Goal: Entertainment & Leisure: Consume media (video, audio)

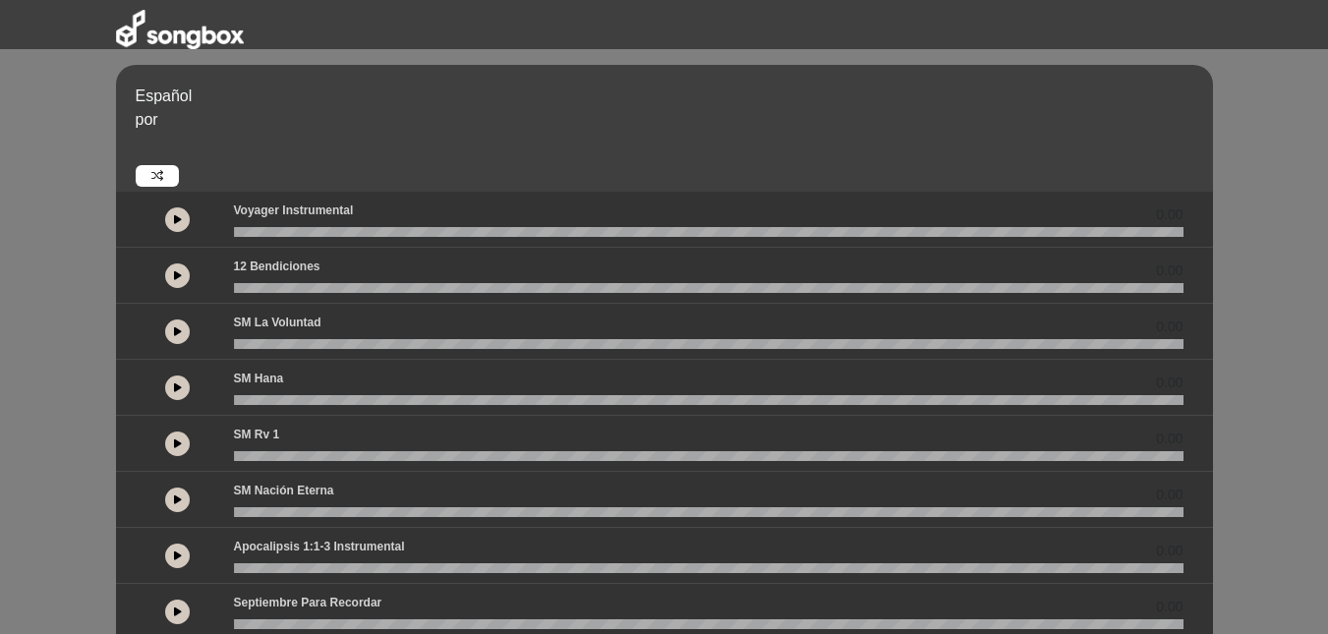
click at [182, 439] on button at bounding box center [177, 443] width 25 height 25
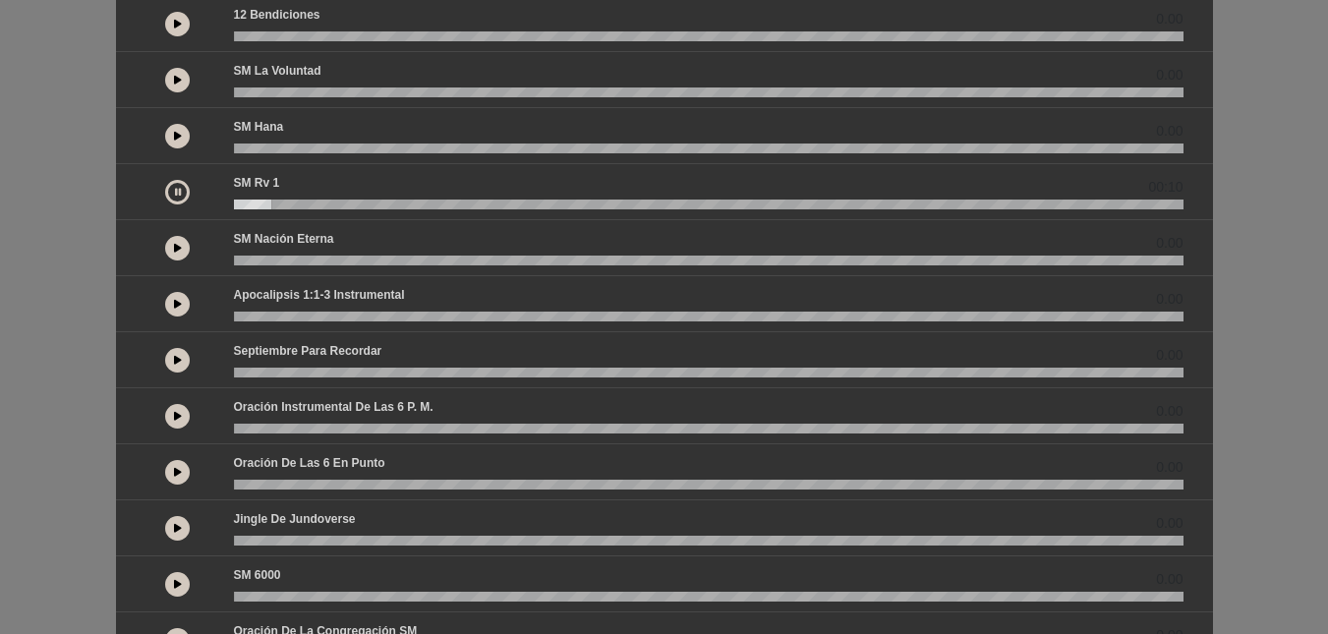
scroll to position [260, 0]
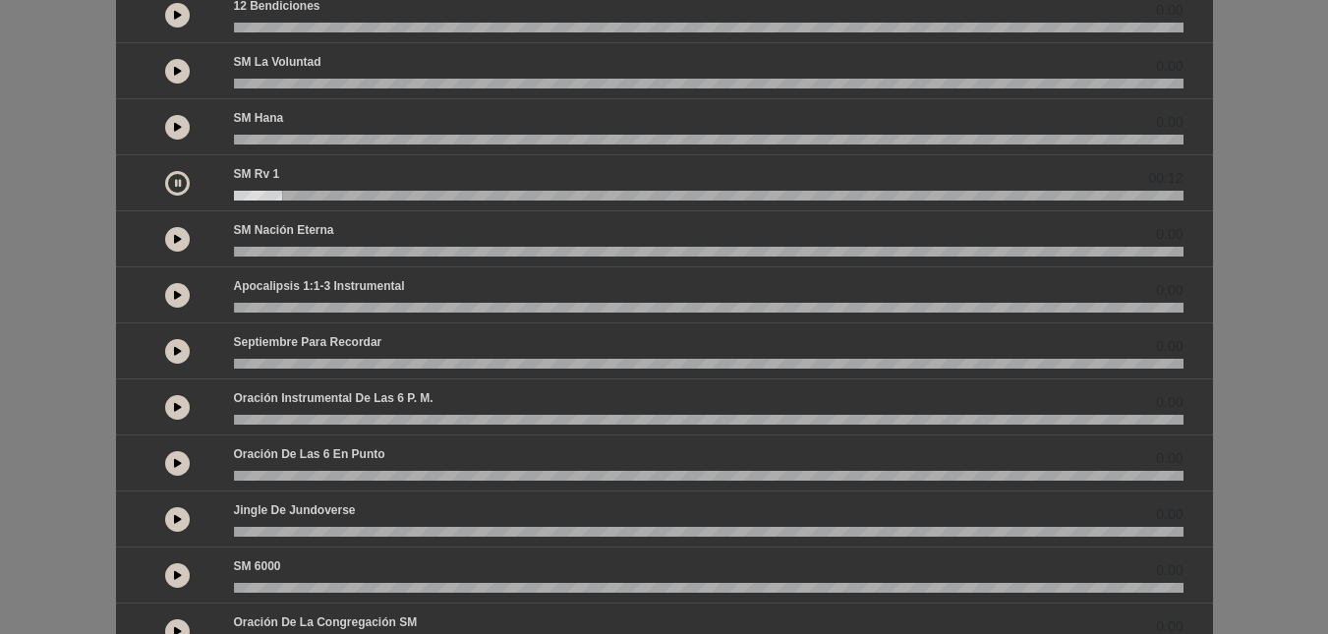
click at [178, 468] on icon at bounding box center [178, 463] width 8 height 10
click at [174, 404] on icon at bounding box center [178, 407] width 8 height 10
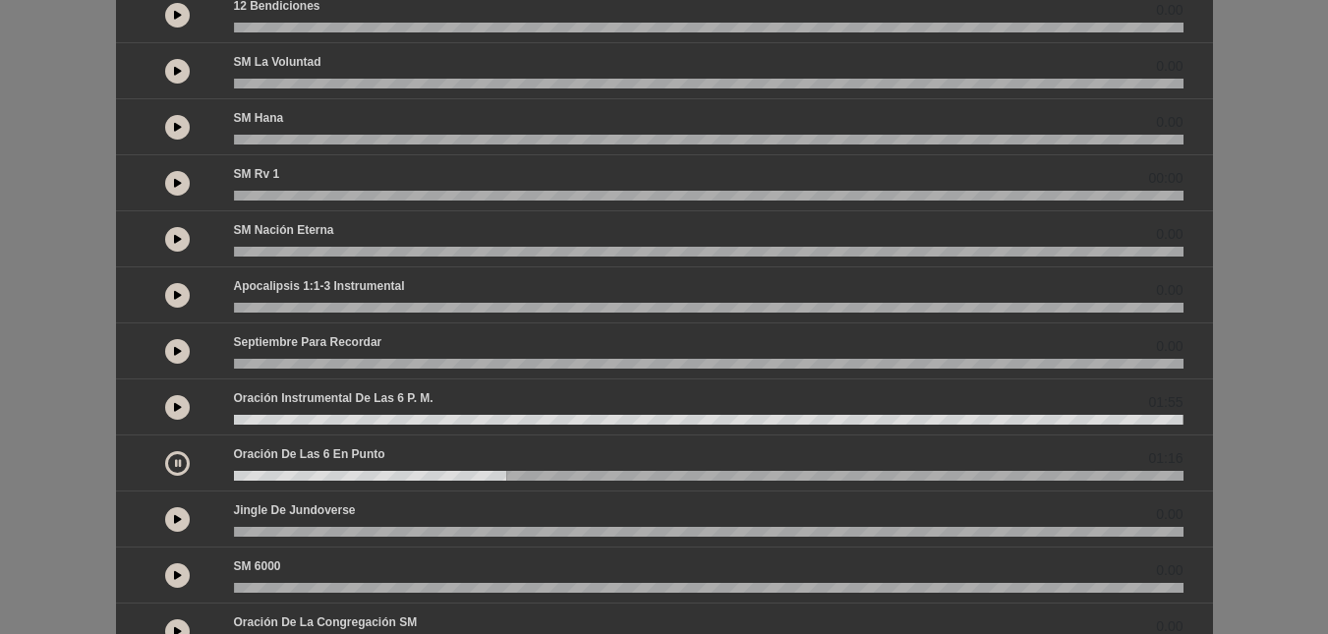
click at [181, 572] on icon at bounding box center [178, 575] width 8 height 10
click at [183, 628] on button at bounding box center [177, 631] width 25 height 25
click at [182, 285] on button at bounding box center [177, 295] width 25 height 25
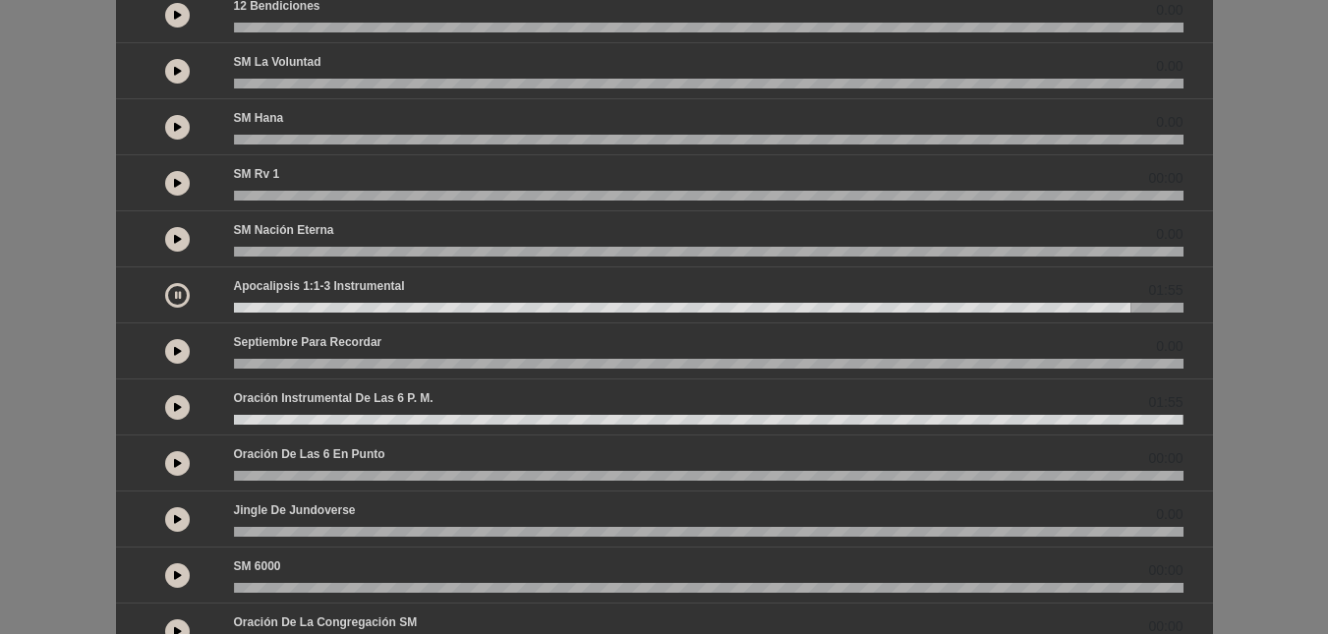
click at [243, 305] on wave at bounding box center [708, 308] width 949 height 10
drag, startPoint x: 1336, startPoint y: 180, endPoint x: 1308, endPoint y: 504, distance: 325.5
click at [1308, 504] on div "Español por 0.00 0.00 0.00" at bounding box center [664, 315] width 1328 height 1023
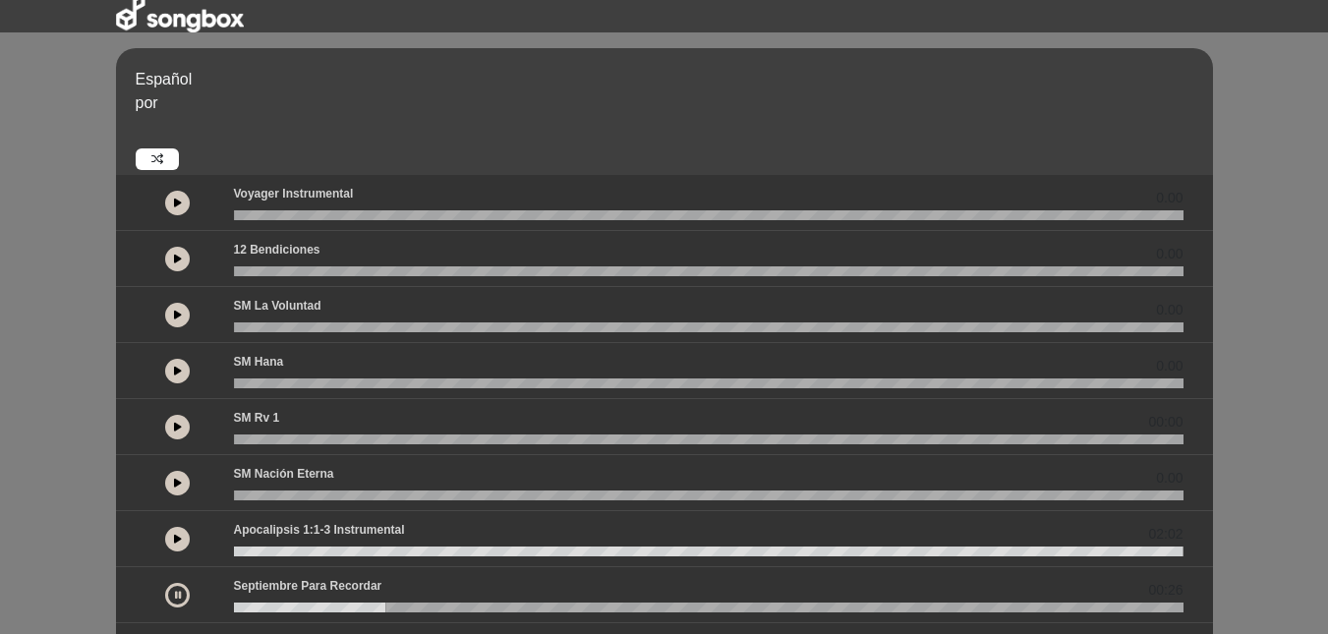
scroll to position [13, 0]
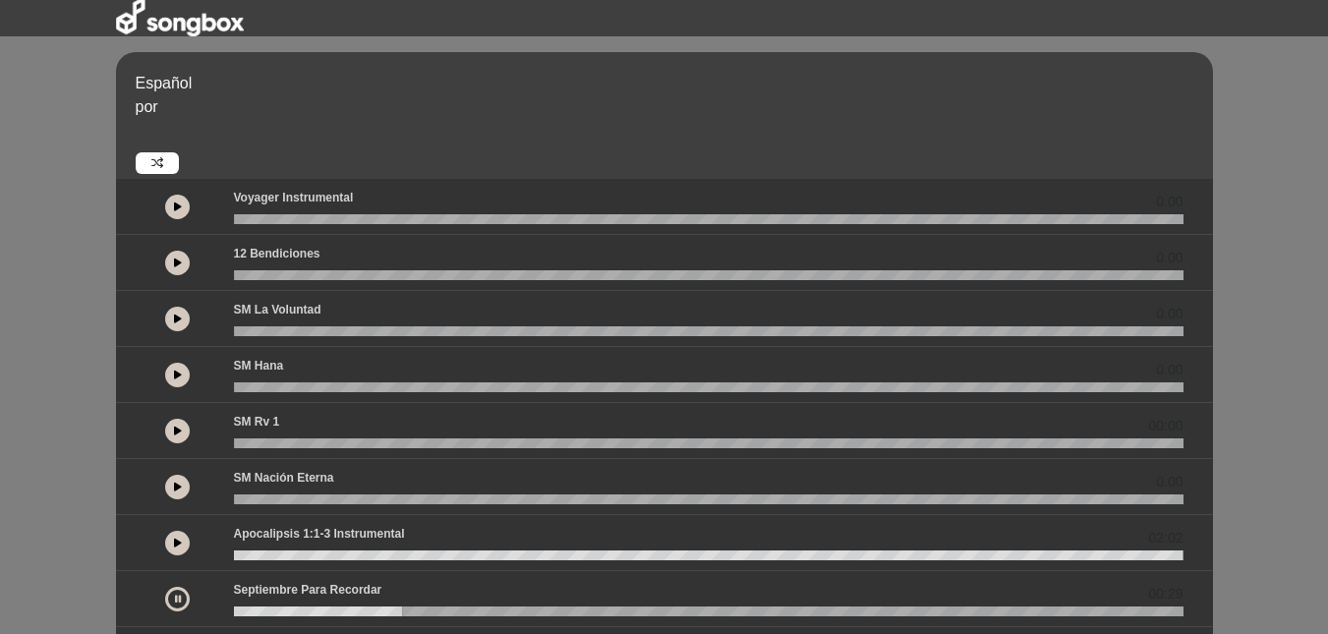
click at [176, 204] on icon at bounding box center [178, 206] width 8 height 10
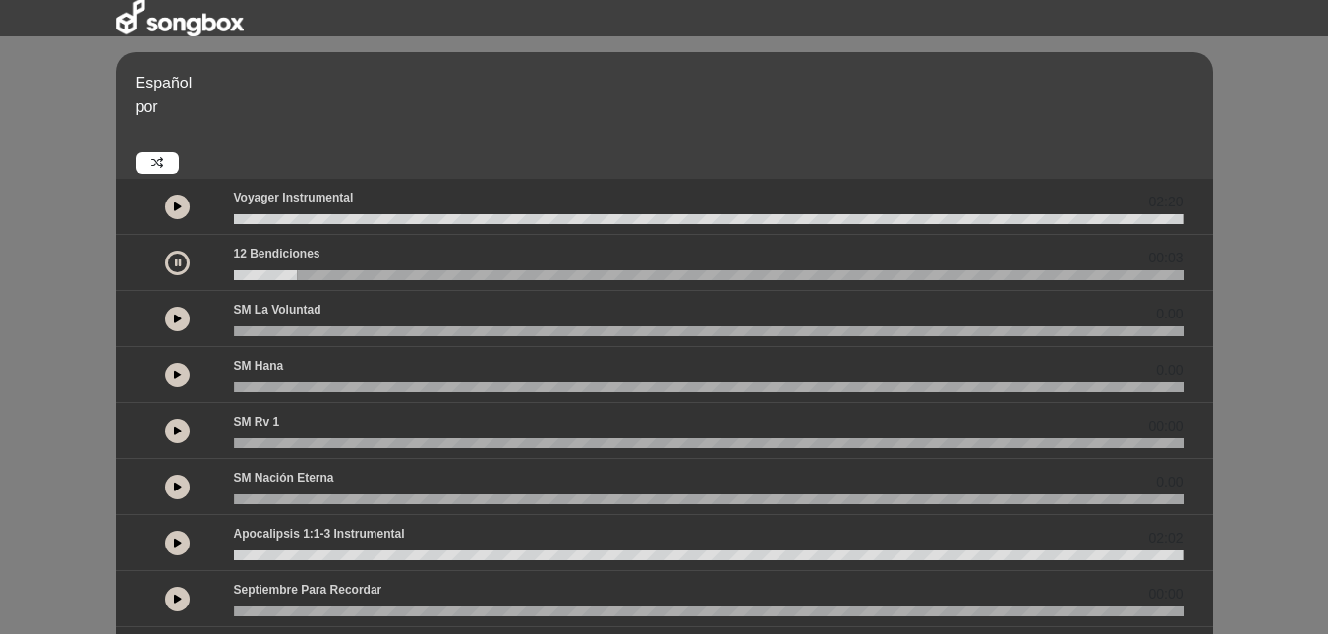
click at [176, 314] on icon at bounding box center [178, 319] width 8 height 10
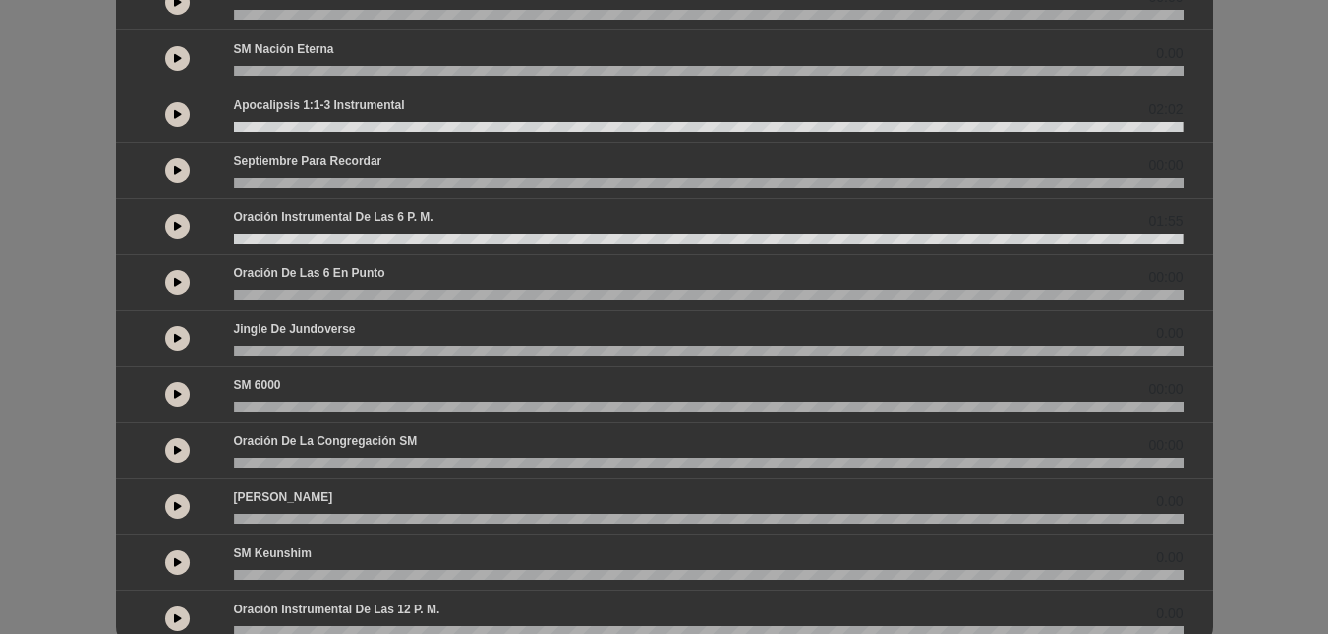
scroll to position [501, 0]
